Goal: Task Accomplishment & Management: Complete application form

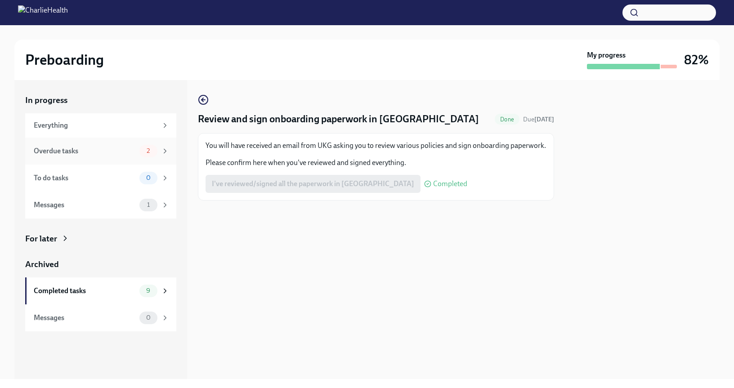
click at [104, 151] on div "Overdue tasks" at bounding box center [85, 151] width 102 height 10
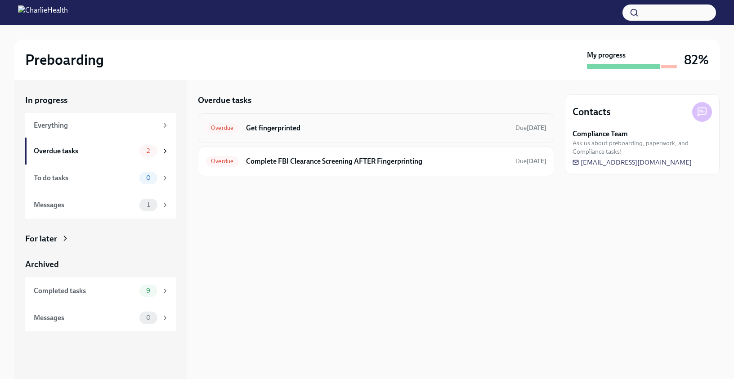
click at [328, 127] on h6 "Get fingerprinted" at bounding box center [377, 128] width 262 height 10
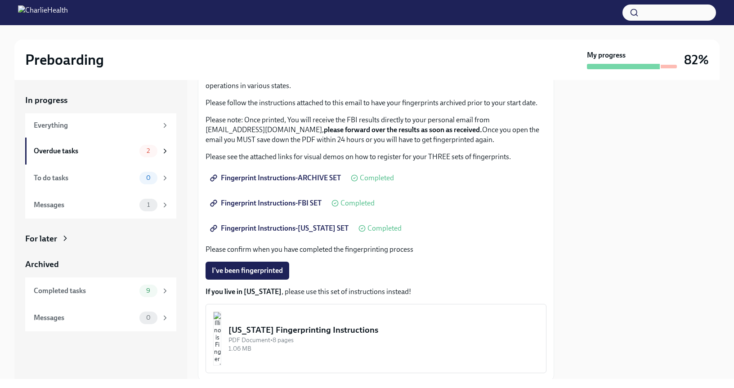
scroll to position [71, 0]
click at [270, 269] on span "I've been fingerprinted" at bounding box center [247, 269] width 71 height 9
click at [120, 150] on div "Overdue tasks" at bounding box center [85, 151] width 102 height 10
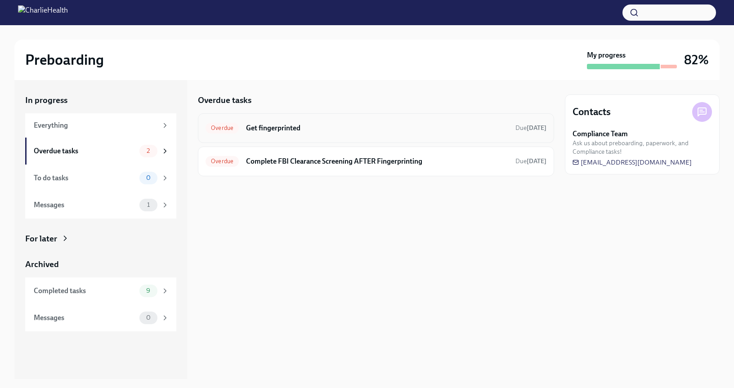
click at [311, 129] on h6 "Get fingerprinted" at bounding box center [377, 128] width 262 height 10
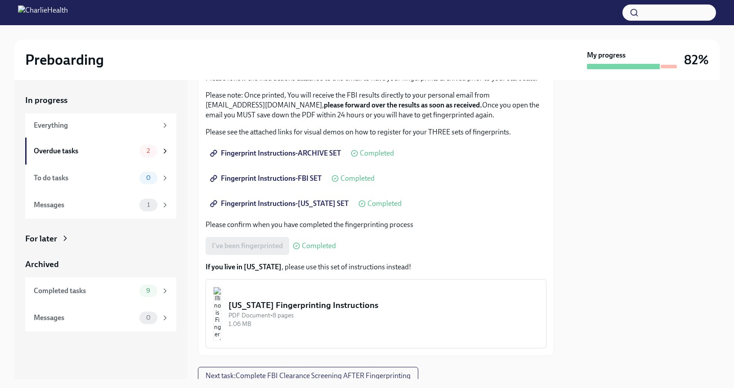
scroll to position [129, 0]
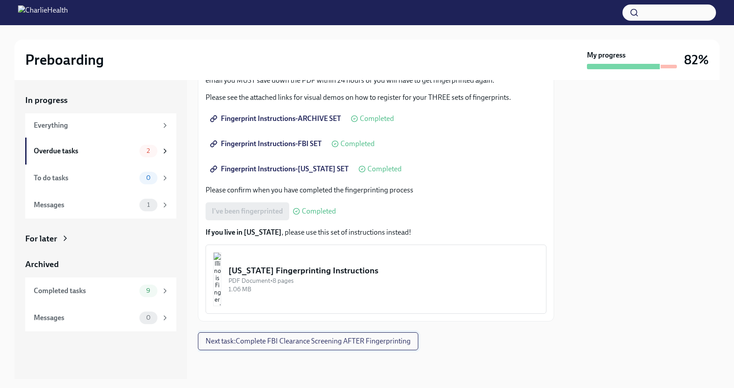
click at [288, 347] on button "Next task : Complete FBI Clearance Screening AFTER Fingerprinting" at bounding box center [308, 341] width 220 height 18
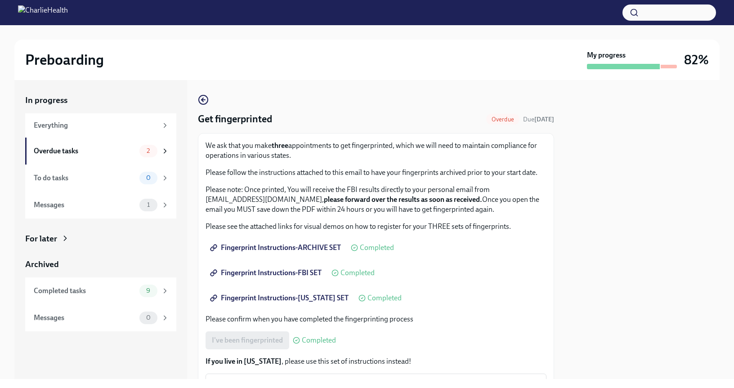
scroll to position [110, 0]
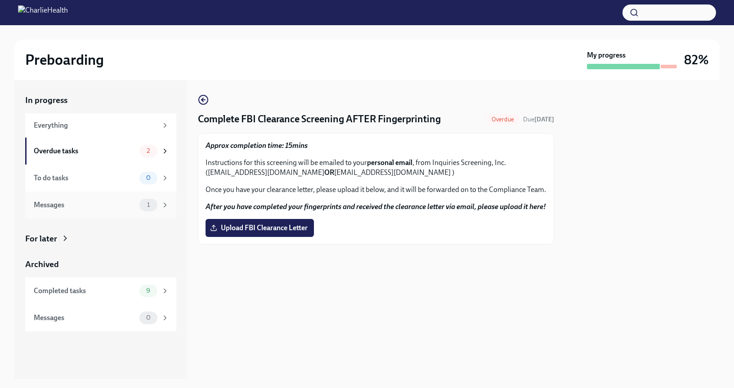
click at [78, 209] on div "Messages" at bounding box center [85, 205] width 102 height 10
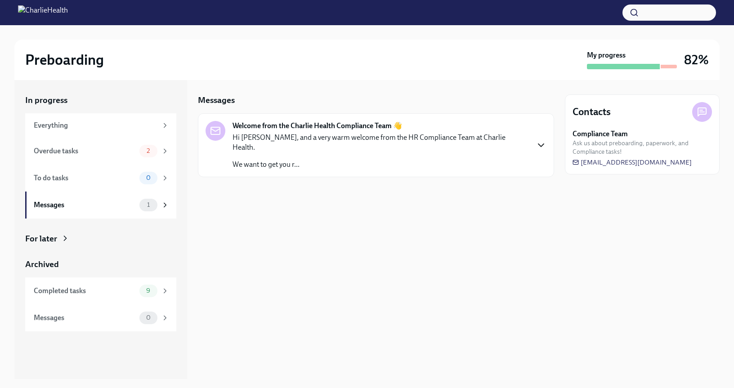
click at [538, 143] on icon "button" at bounding box center [540, 145] width 11 height 11
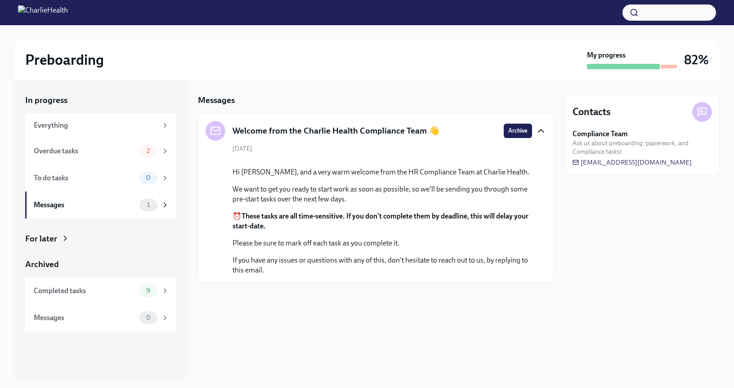
scroll to position [18, 0]
click at [97, 161] on div "Overdue tasks 2" at bounding box center [100, 151] width 151 height 27
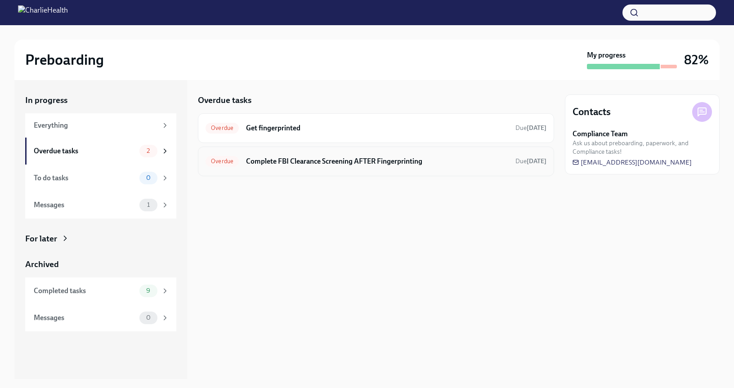
click at [297, 157] on h6 "Complete FBI Clearance Screening AFTER Fingerprinting" at bounding box center [377, 161] width 262 height 10
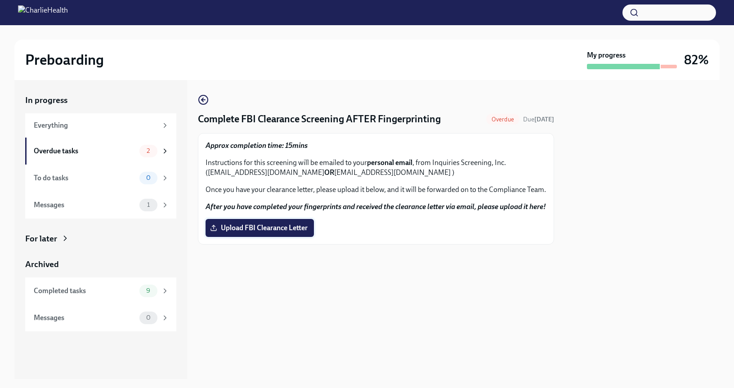
click at [264, 235] on label "Upload FBI Clearance Letter" at bounding box center [259, 228] width 108 height 18
click at [0, 0] on input "Upload FBI Clearance Letter" at bounding box center [0, 0] width 0 height 0
click at [117, 145] on div "Overdue tasks 1" at bounding box center [101, 151] width 135 height 13
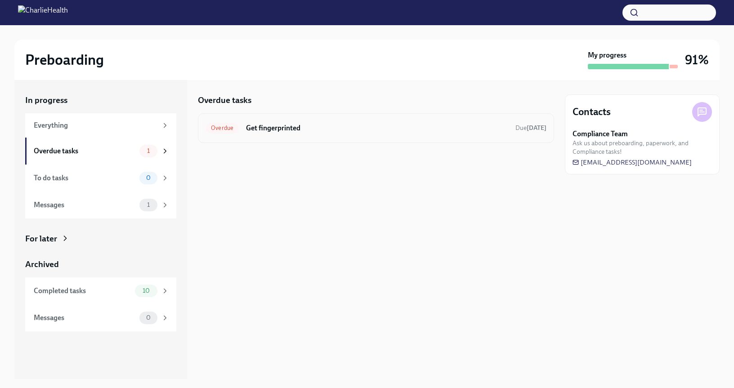
click at [325, 139] on div "Overdue Get fingerprinted Due [DATE]" at bounding box center [376, 128] width 356 height 30
click at [232, 129] on span "Overdue" at bounding box center [221, 128] width 33 height 7
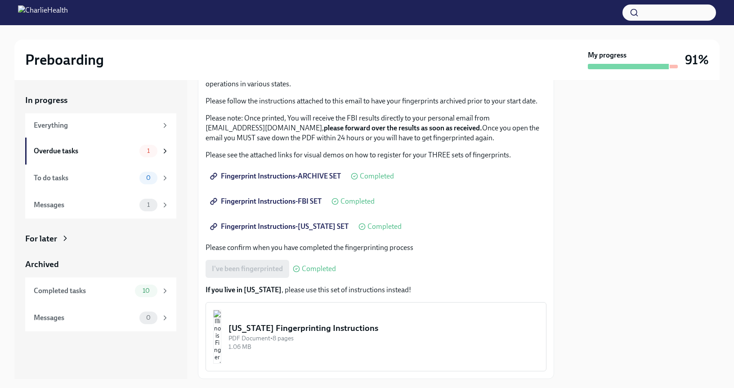
scroll to position [100, 0]
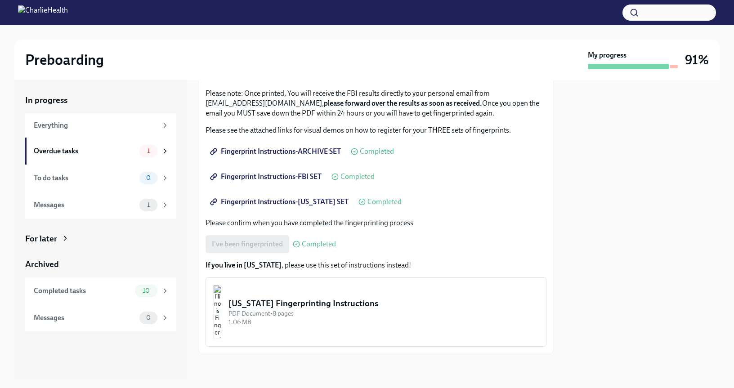
scroll to position [100, 0]
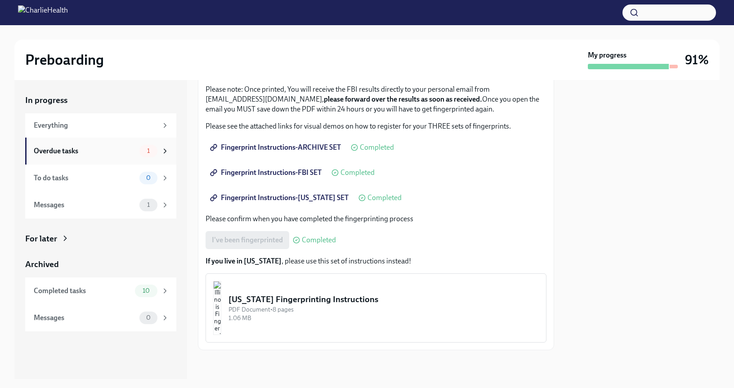
click at [110, 155] on div "Overdue tasks" at bounding box center [85, 151] width 102 height 10
